Goal: Obtain resource: Obtain resource

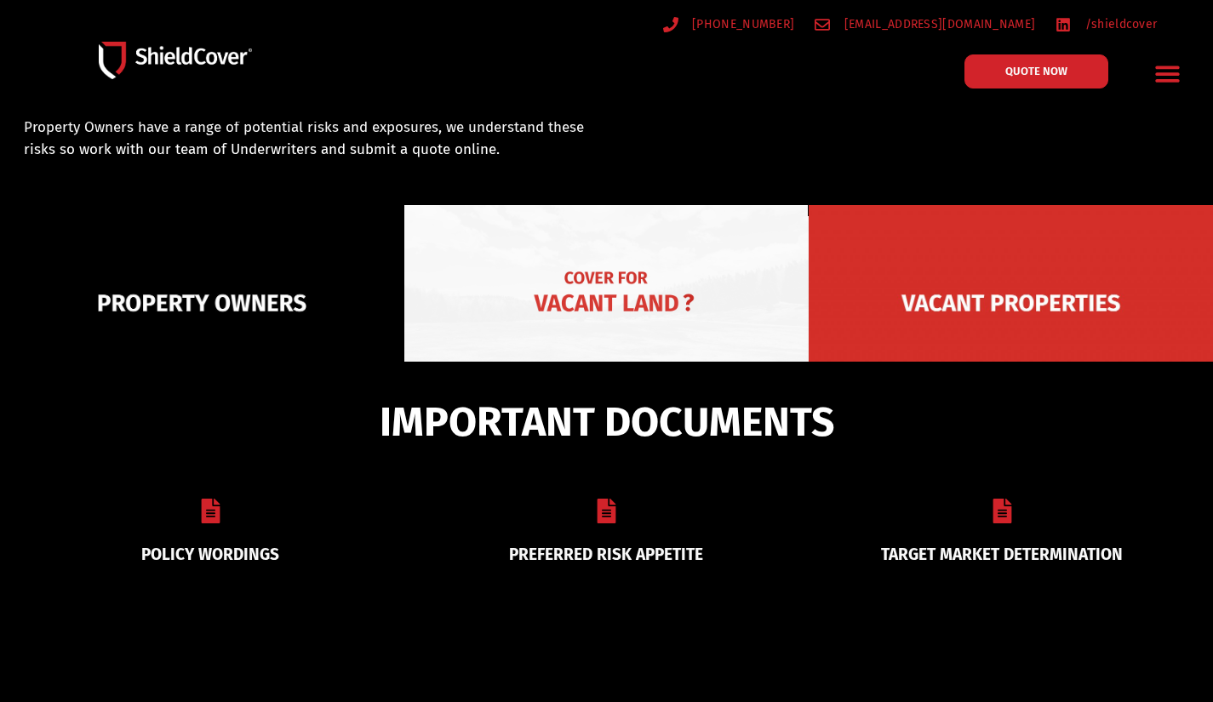
scroll to position [131, 0]
click at [627, 286] on img at bounding box center [606, 303] width 404 height 197
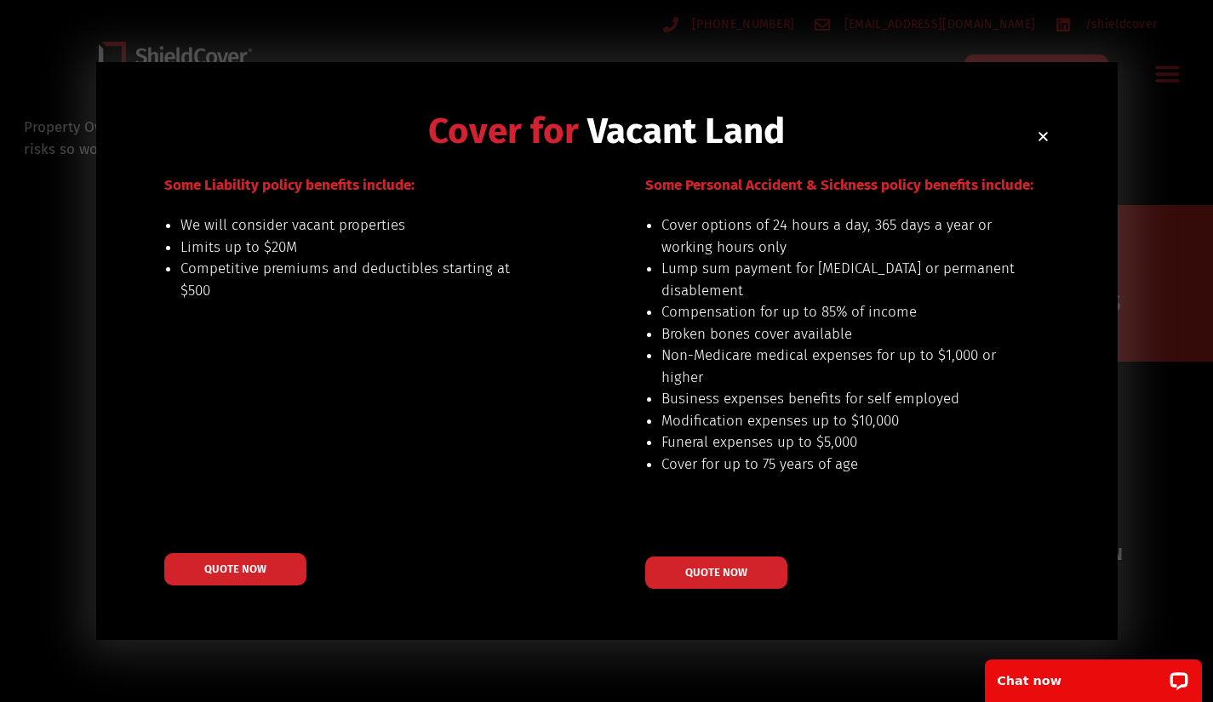
scroll to position [0, 0]
click at [1043, 141] on icon "Close" at bounding box center [1043, 136] width 13 height 13
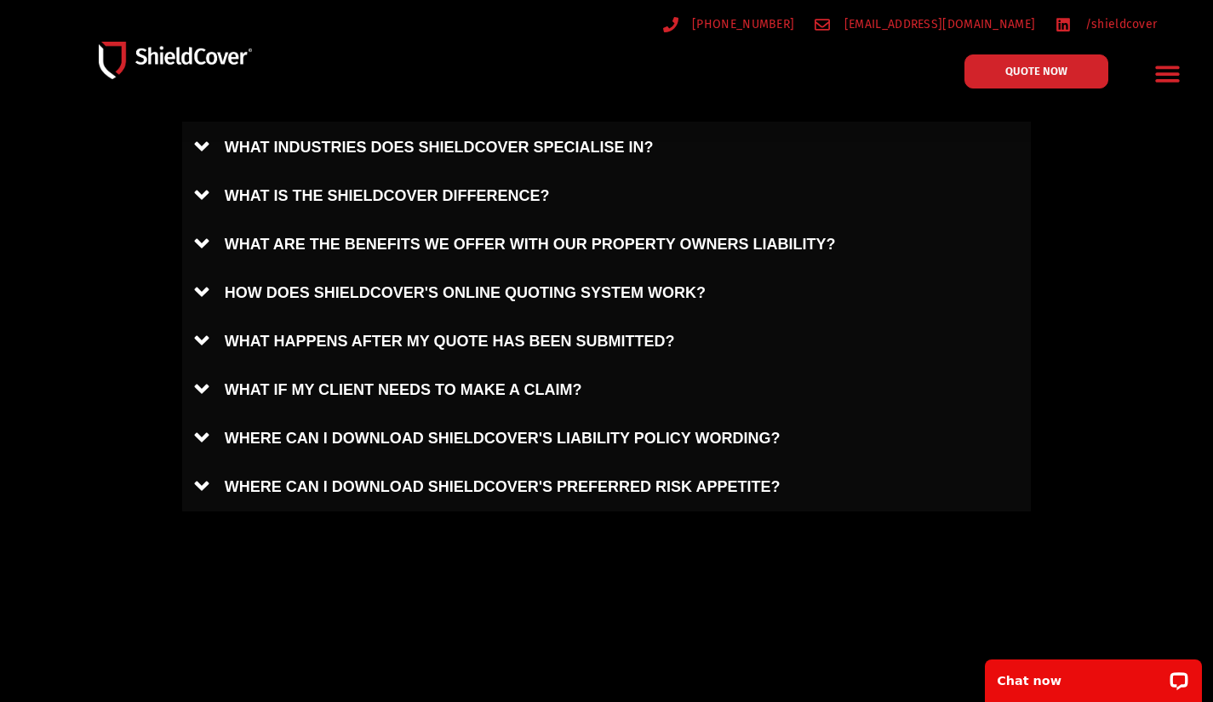
scroll to position [930, 0]
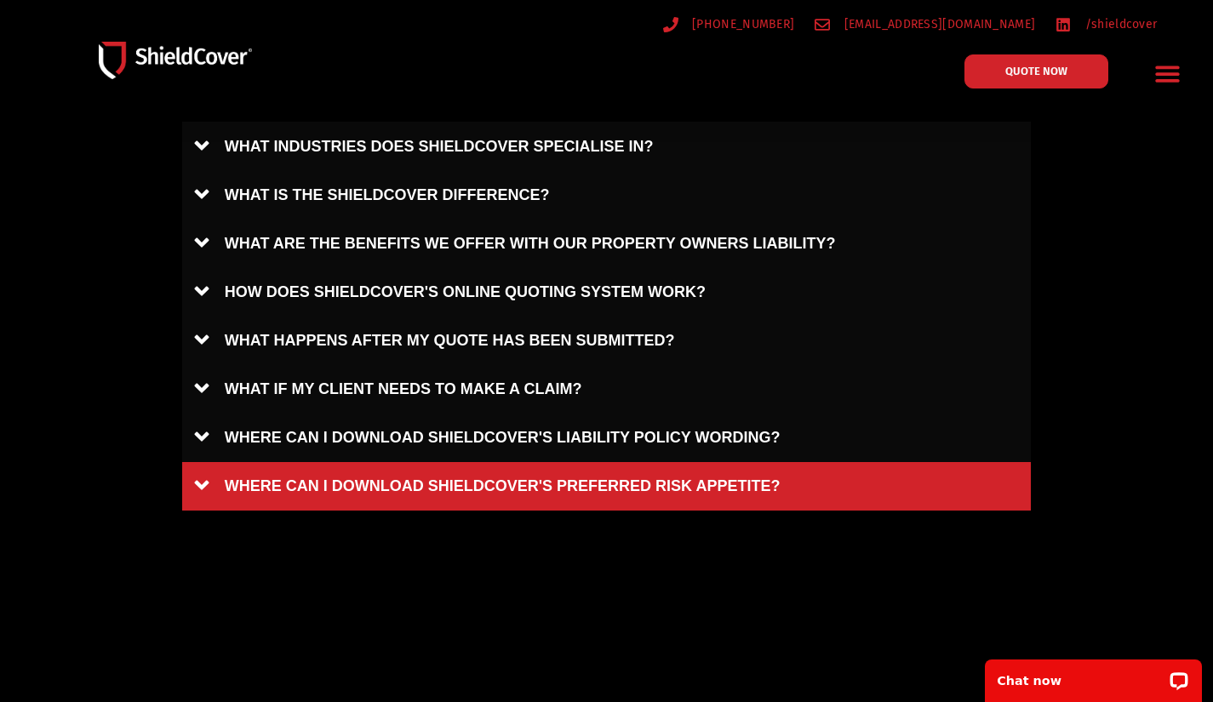
click at [612, 467] on link "WHERE CAN I DOWNLOAD SHIELDCOVER'S PREFERRED RISK APPETITE?" at bounding box center [606, 486] width 849 height 49
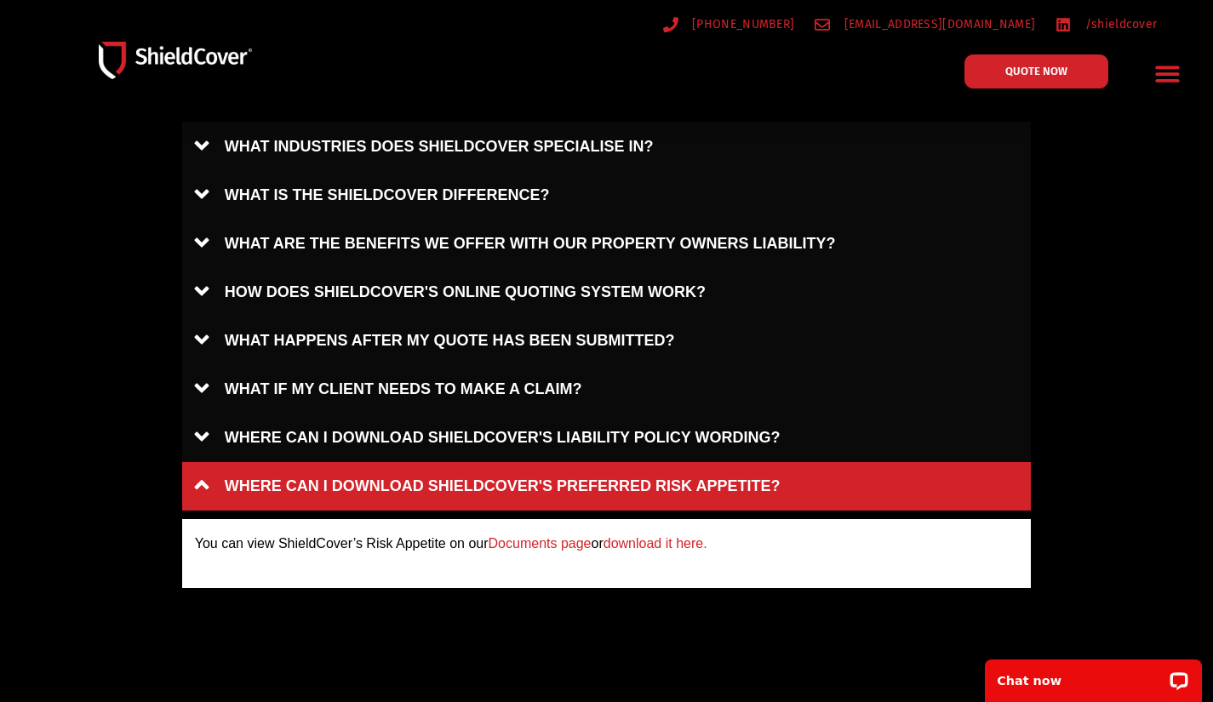
click at [577, 541] on link "Documents page" at bounding box center [539, 543] width 103 height 14
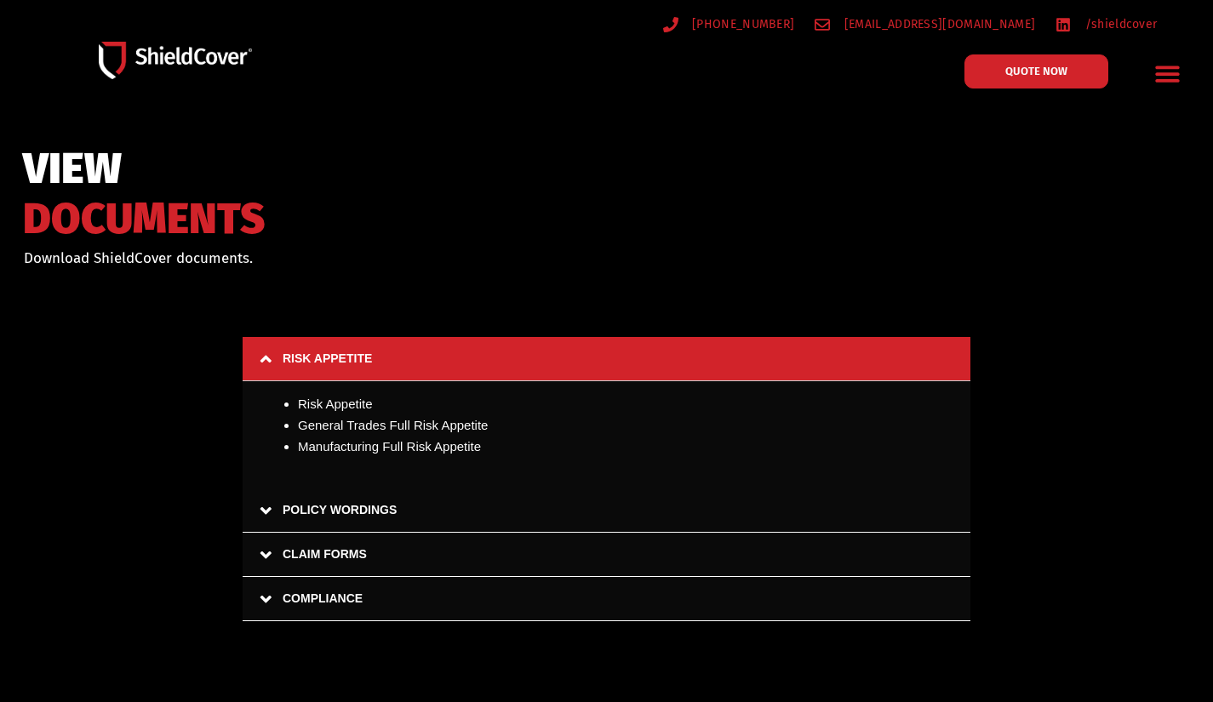
click at [269, 597] on link "COMPLIANCE" at bounding box center [607, 599] width 728 height 44
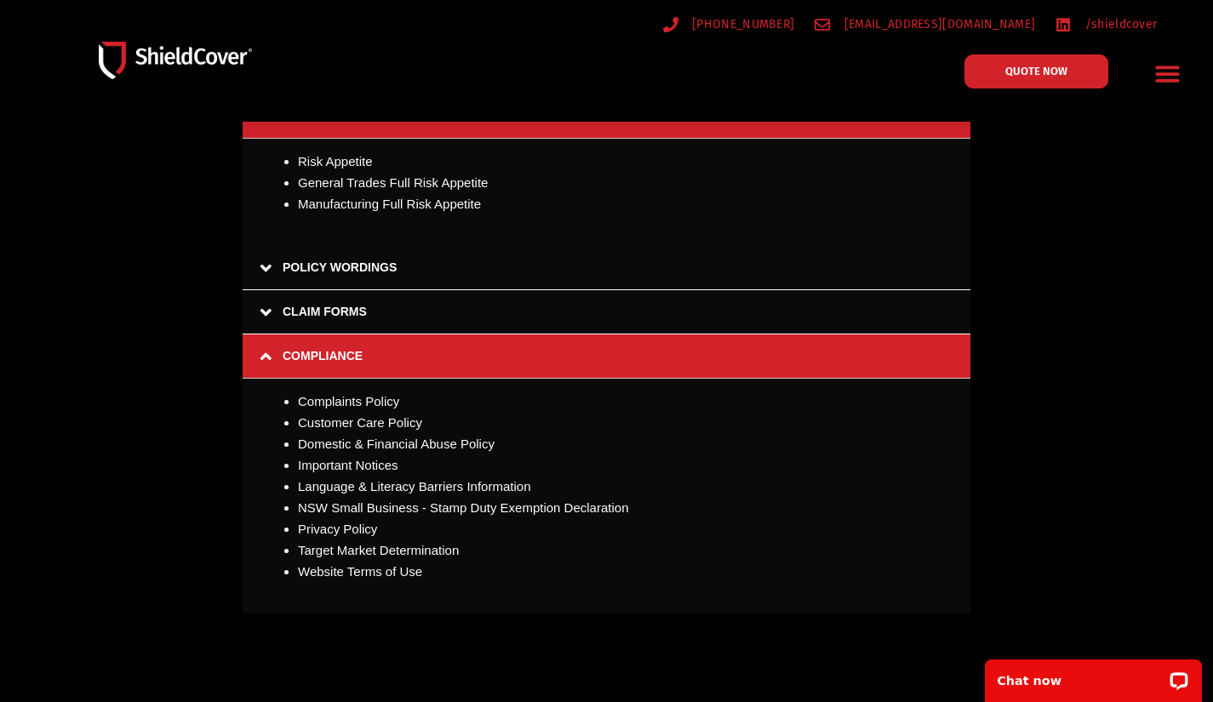
scroll to position [272, 0]
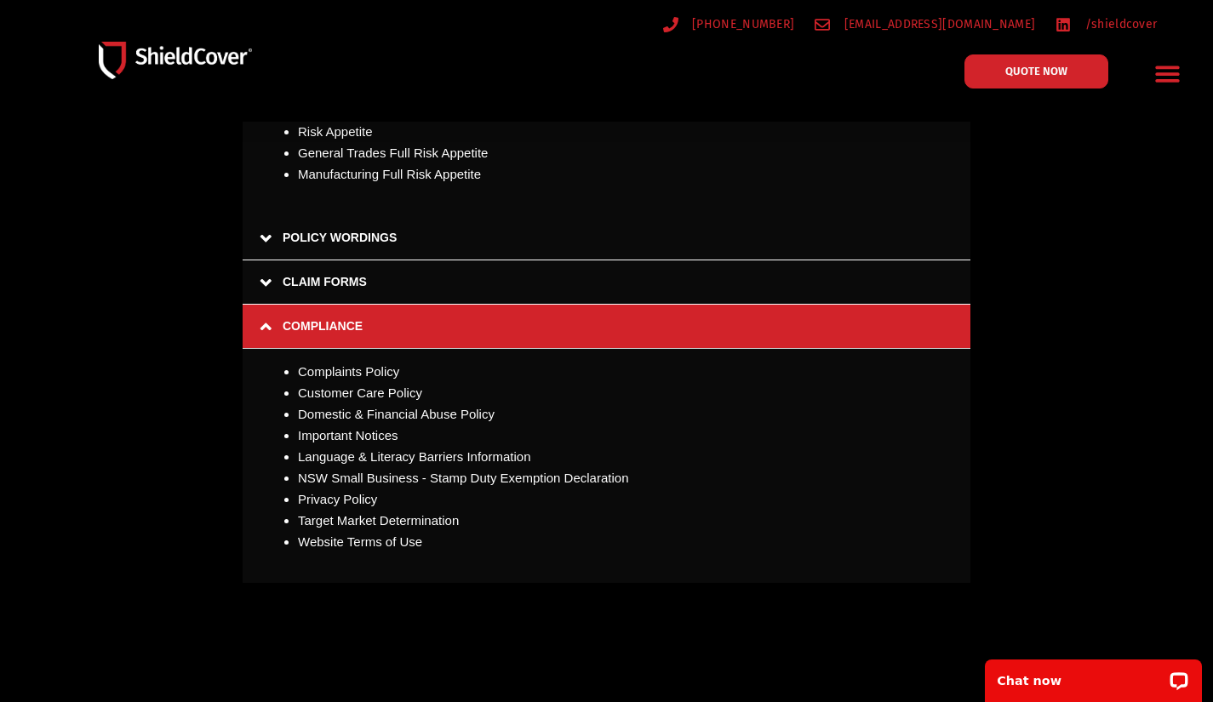
click at [266, 234] on link "POLICY WORDINGS" at bounding box center [607, 238] width 728 height 44
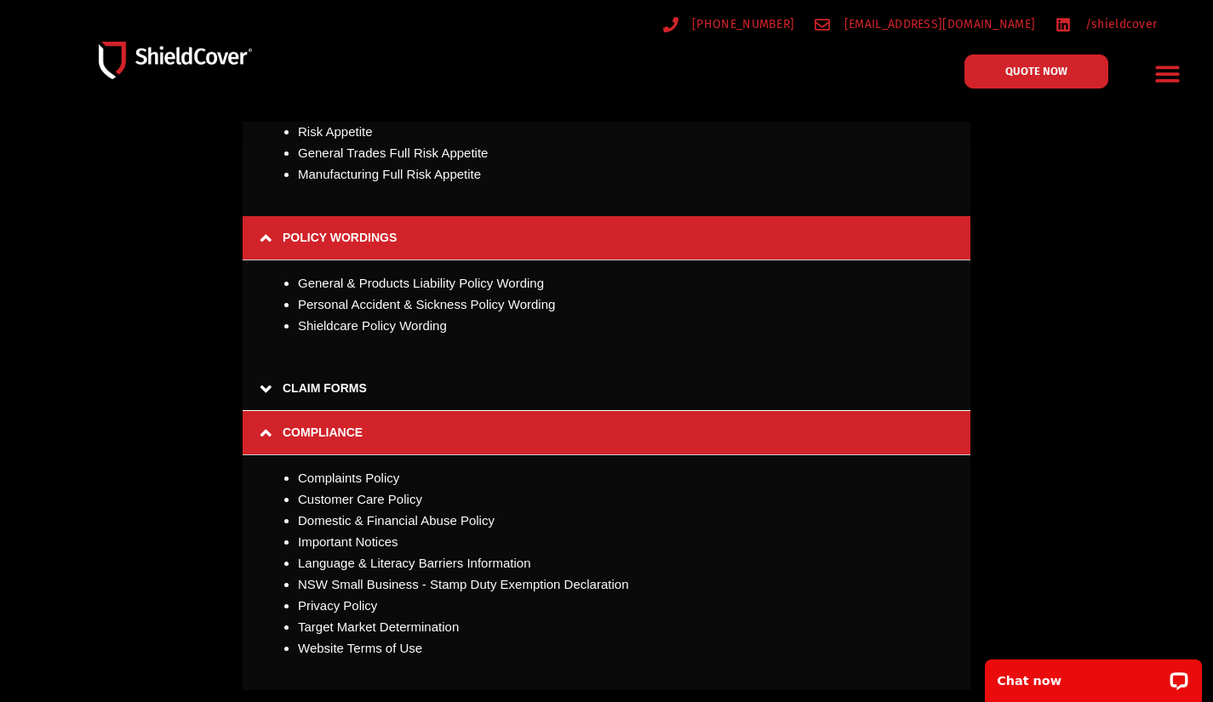
click at [262, 391] on link "CLAIM FORMS" at bounding box center [607, 389] width 728 height 44
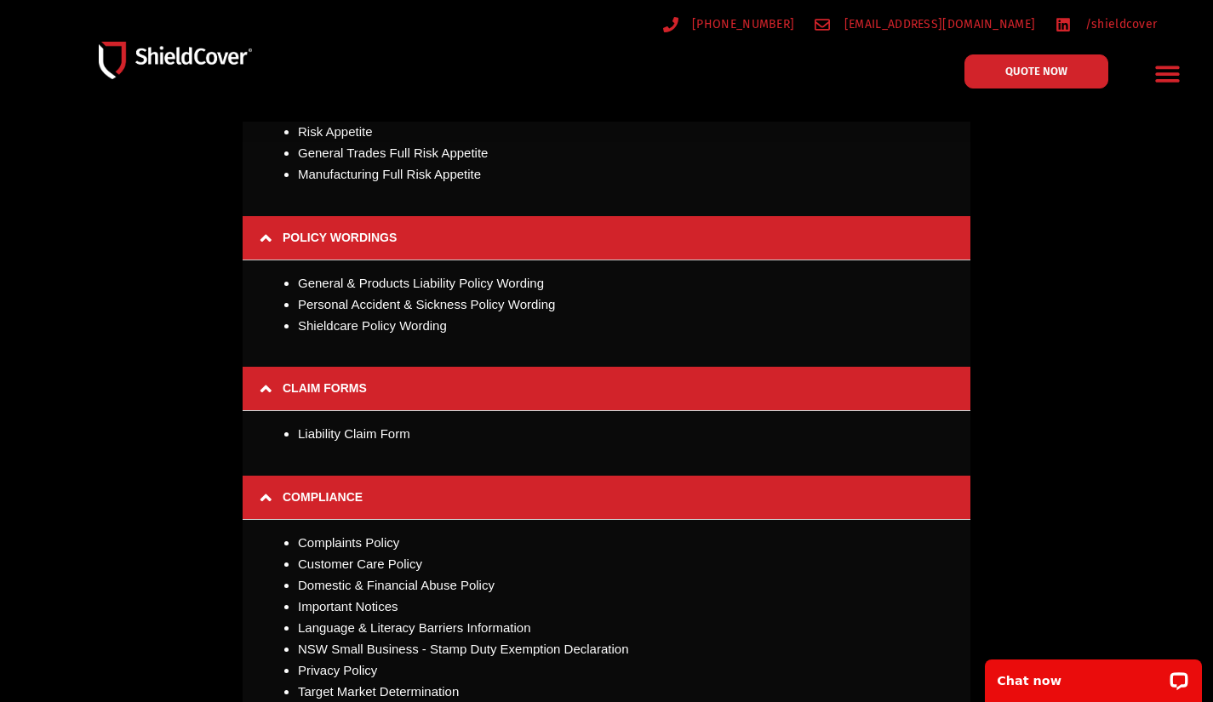
click at [187, 429] on div "RISK APPETITE Risk Appetite General Trades Full Risk Appetite Manufacturing Ful…" at bounding box center [606, 431] width 1213 height 732
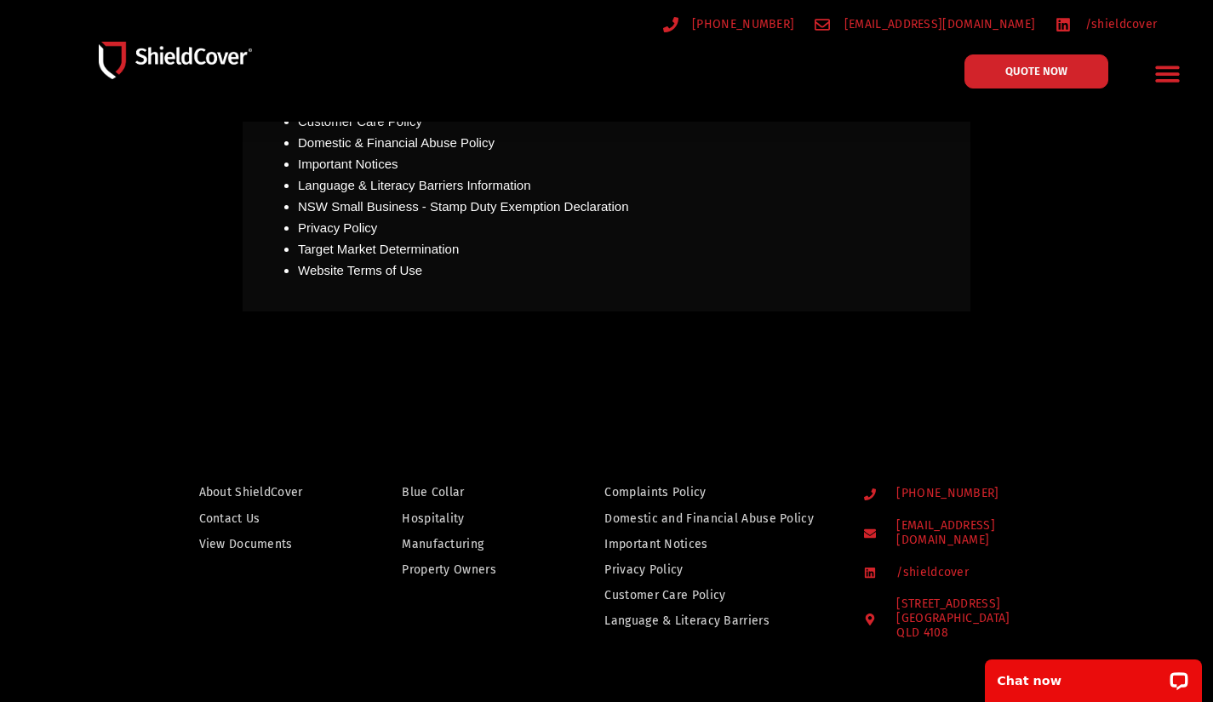
scroll to position [749, 0]
